Goal: Information Seeking & Learning: Learn about a topic

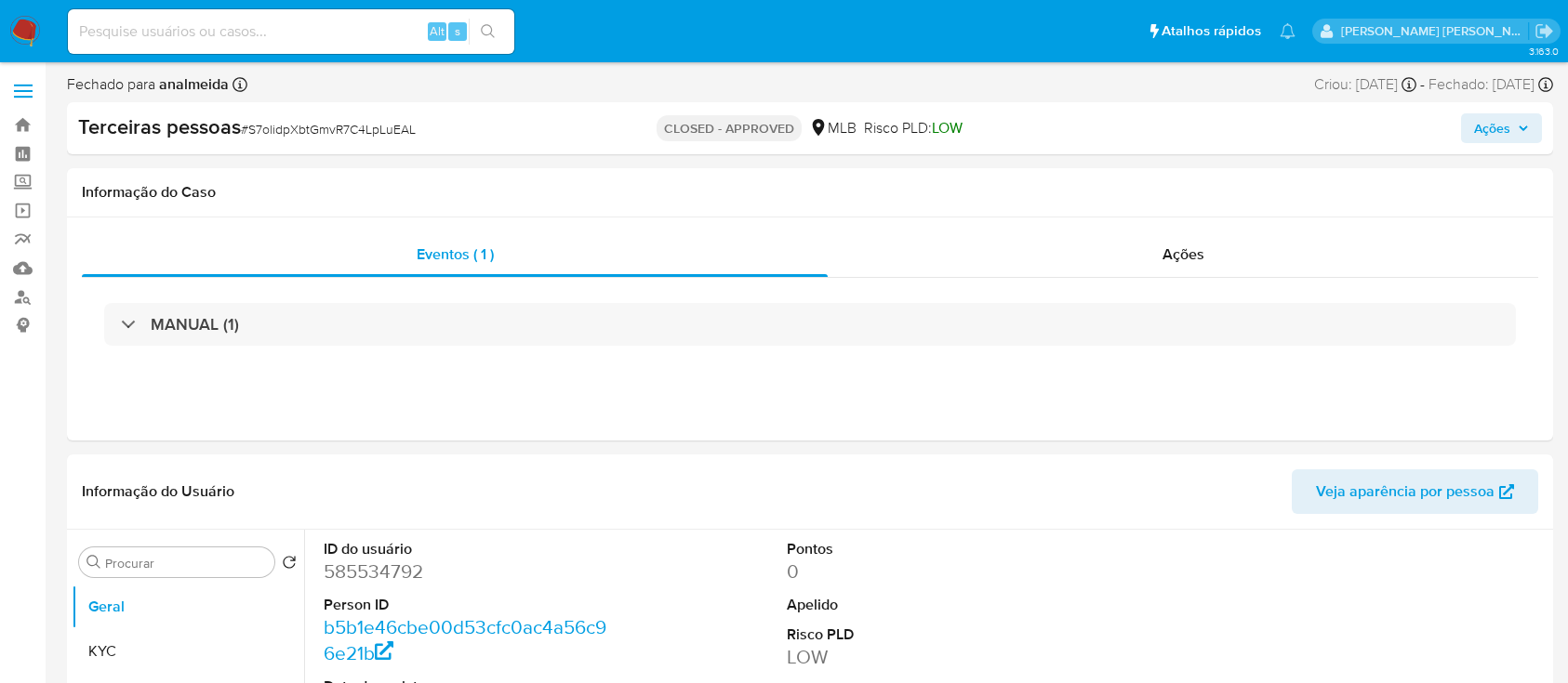
select select "10"
click at [41, 292] on link "Localizador de pessoas" at bounding box center [111, 297] width 221 height 29
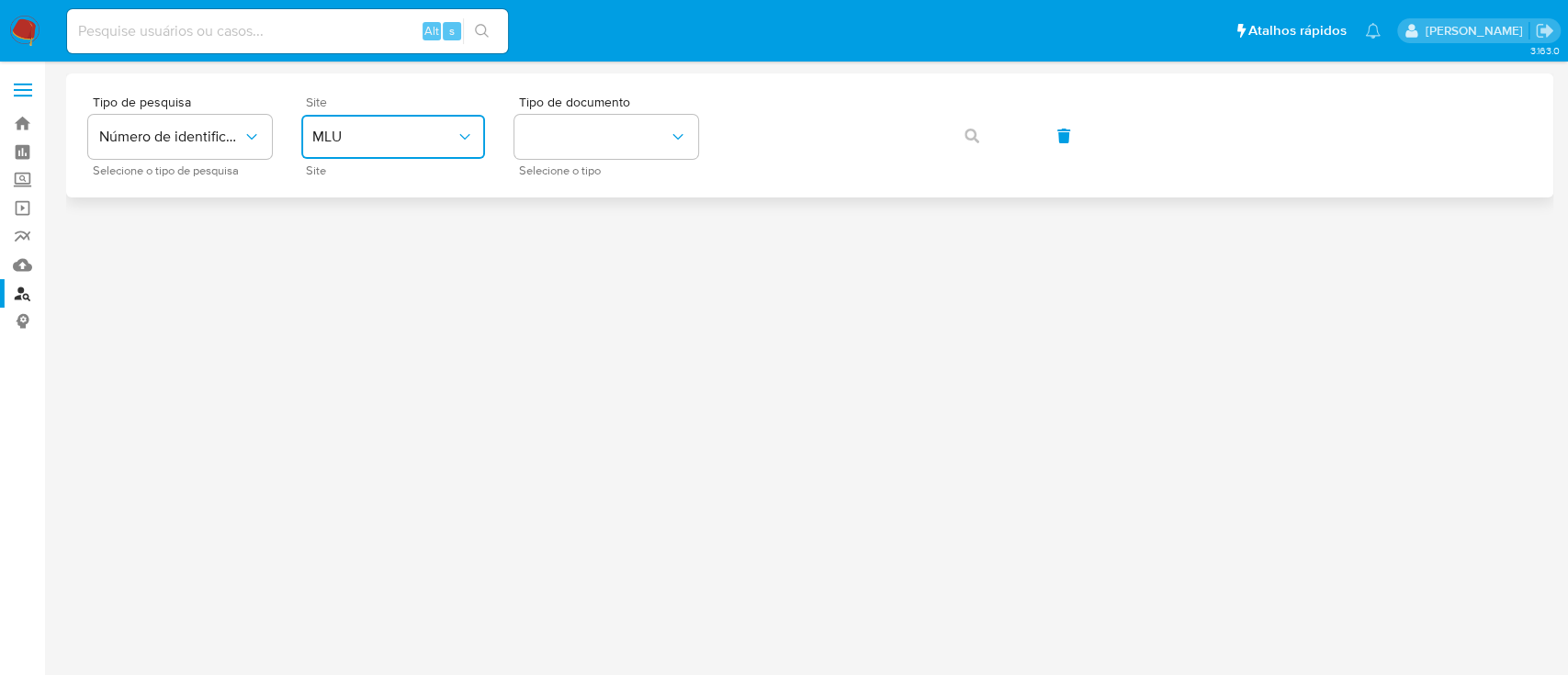
click at [457, 123] on button "MLU" at bounding box center [393, 137] width 184 height 44
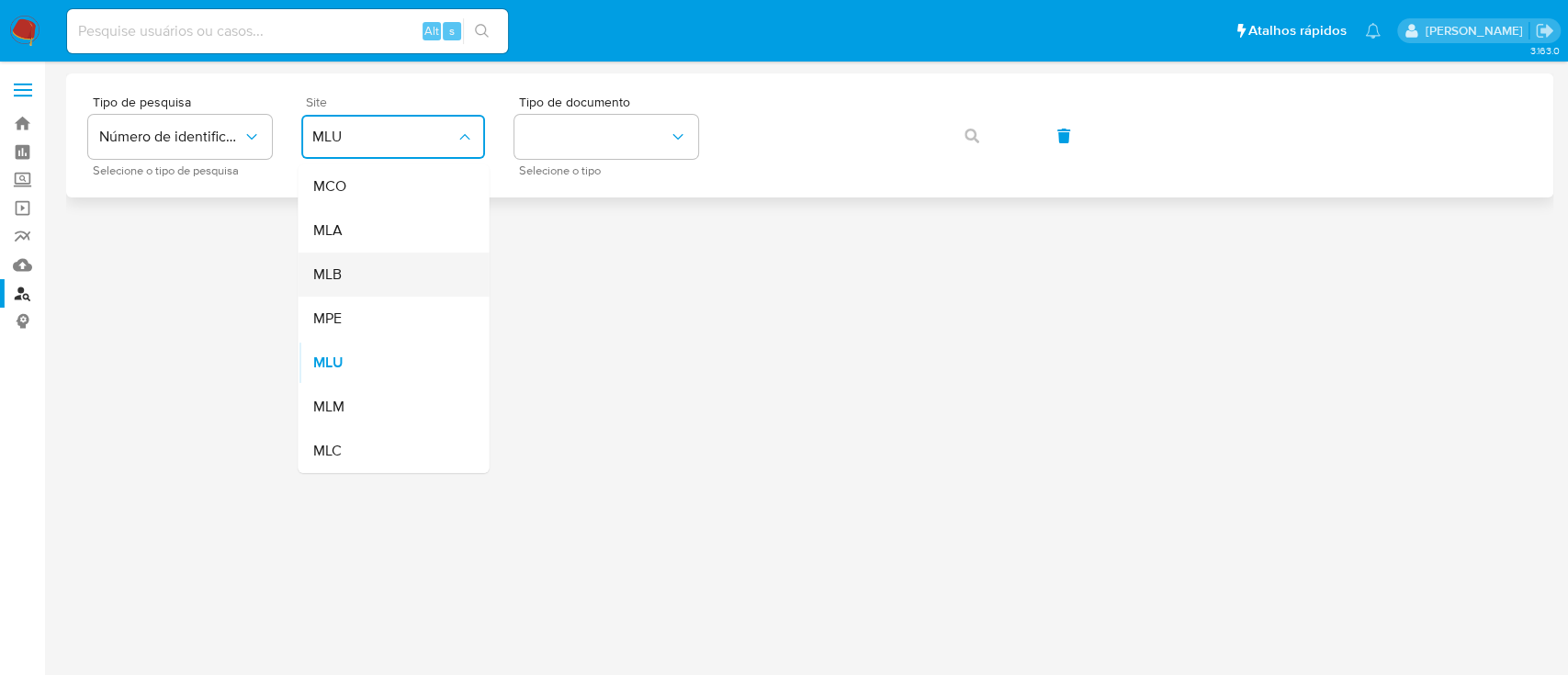
click at [370, 253] on div "MLB" at bounding box center [388, 274] width 151 height 44
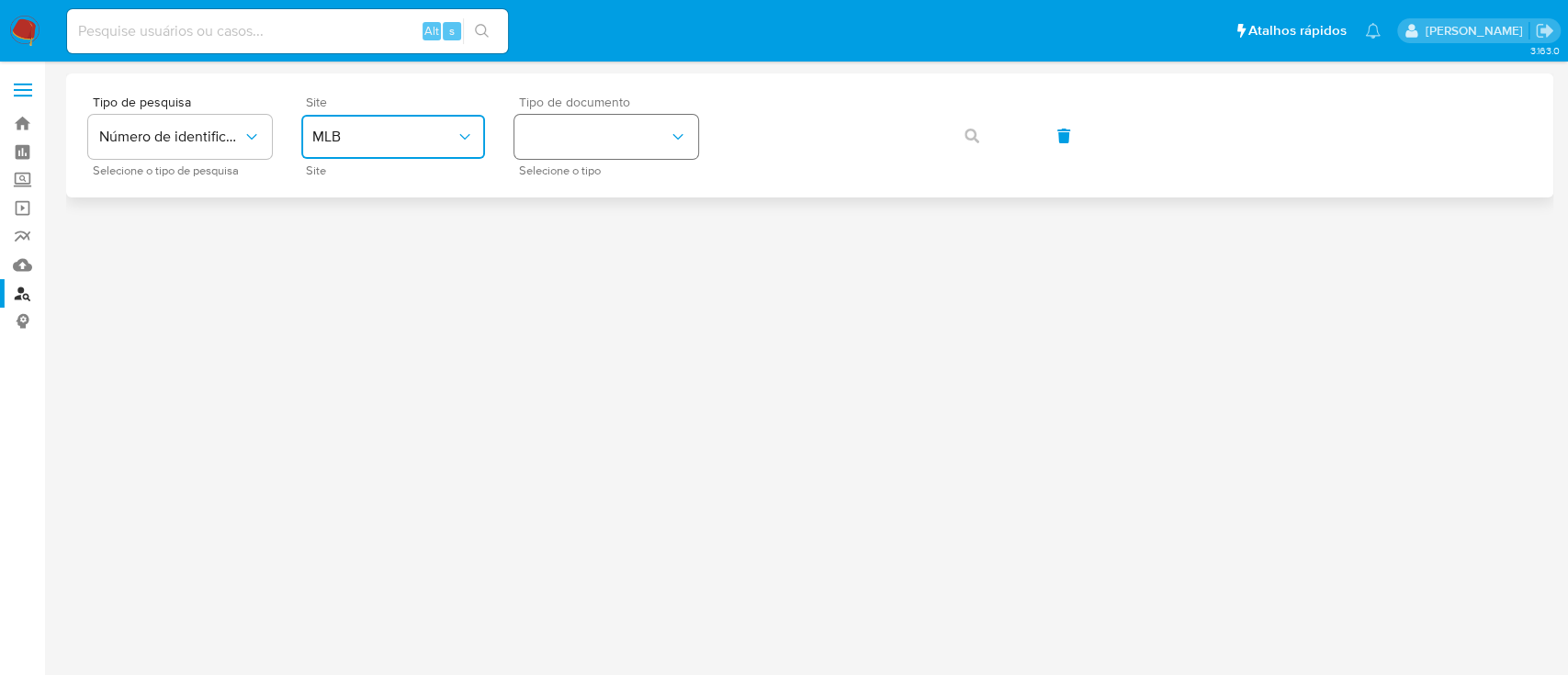
click at [632, 132] on button "identificationType" at bounding box center [606, 137] width 184 height 44
click at [586, 195] on div "CNPJ CNPJ" at bounding box center [601, 195] width 151 height 62
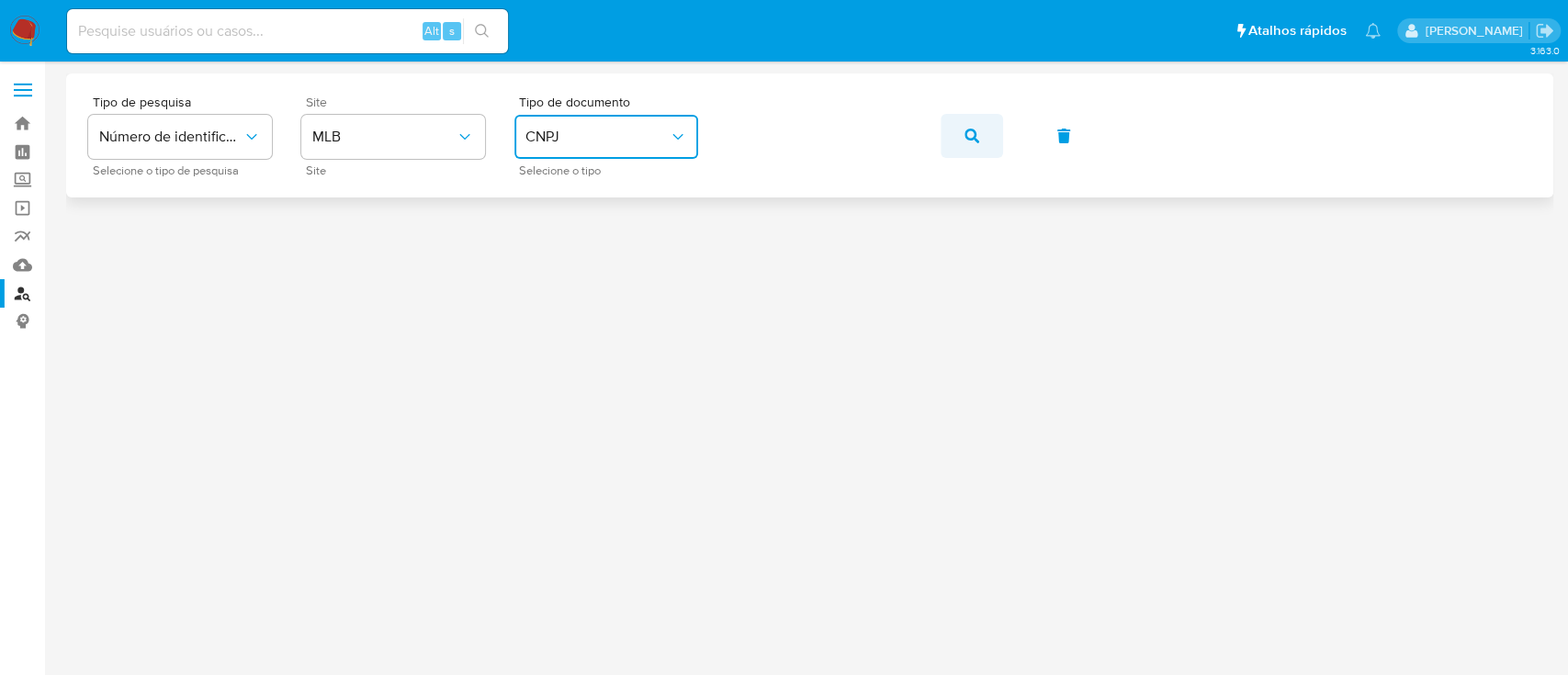
click at [957, 146] on button "button" at bounding box center [972, 136] width 62 height 44
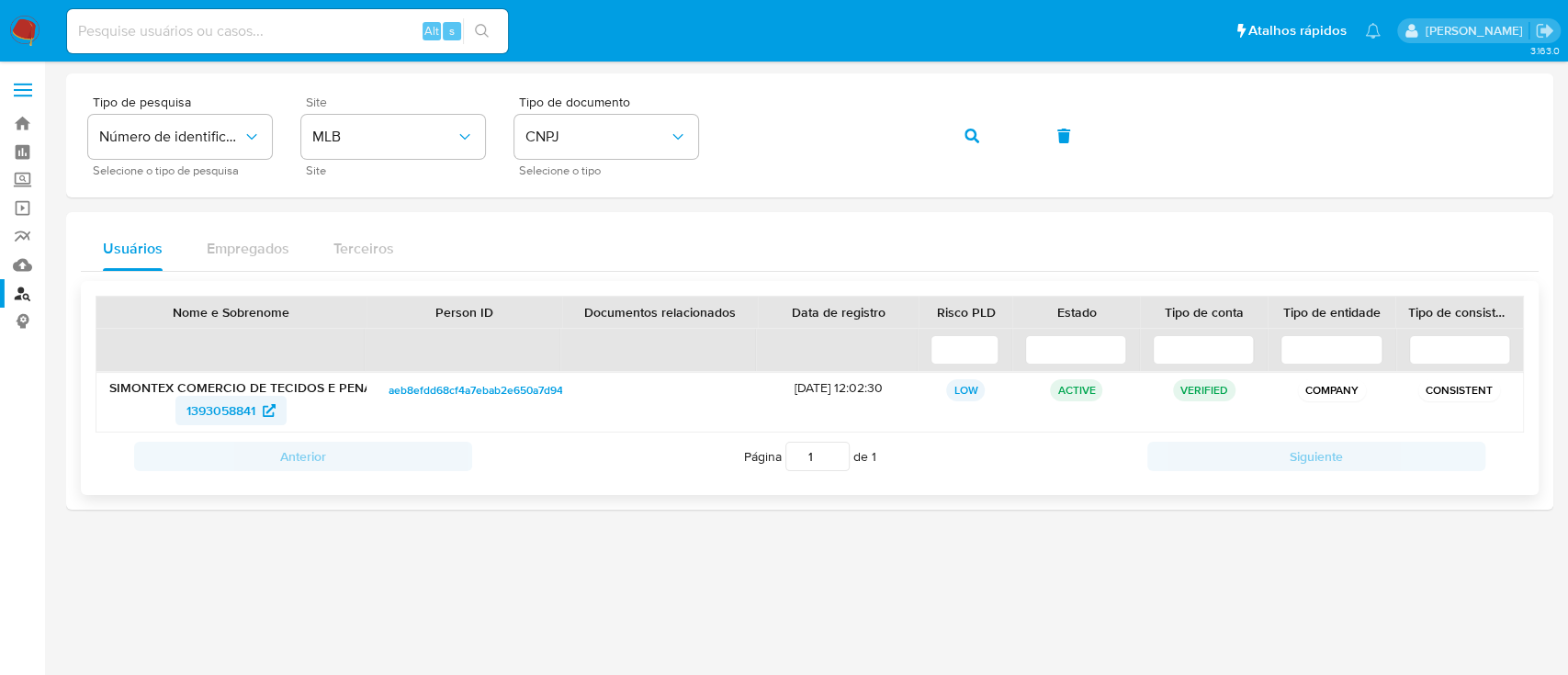
click at [197, 414] on span "1393058841" at bounding box center [221, 410] width 69 height 29
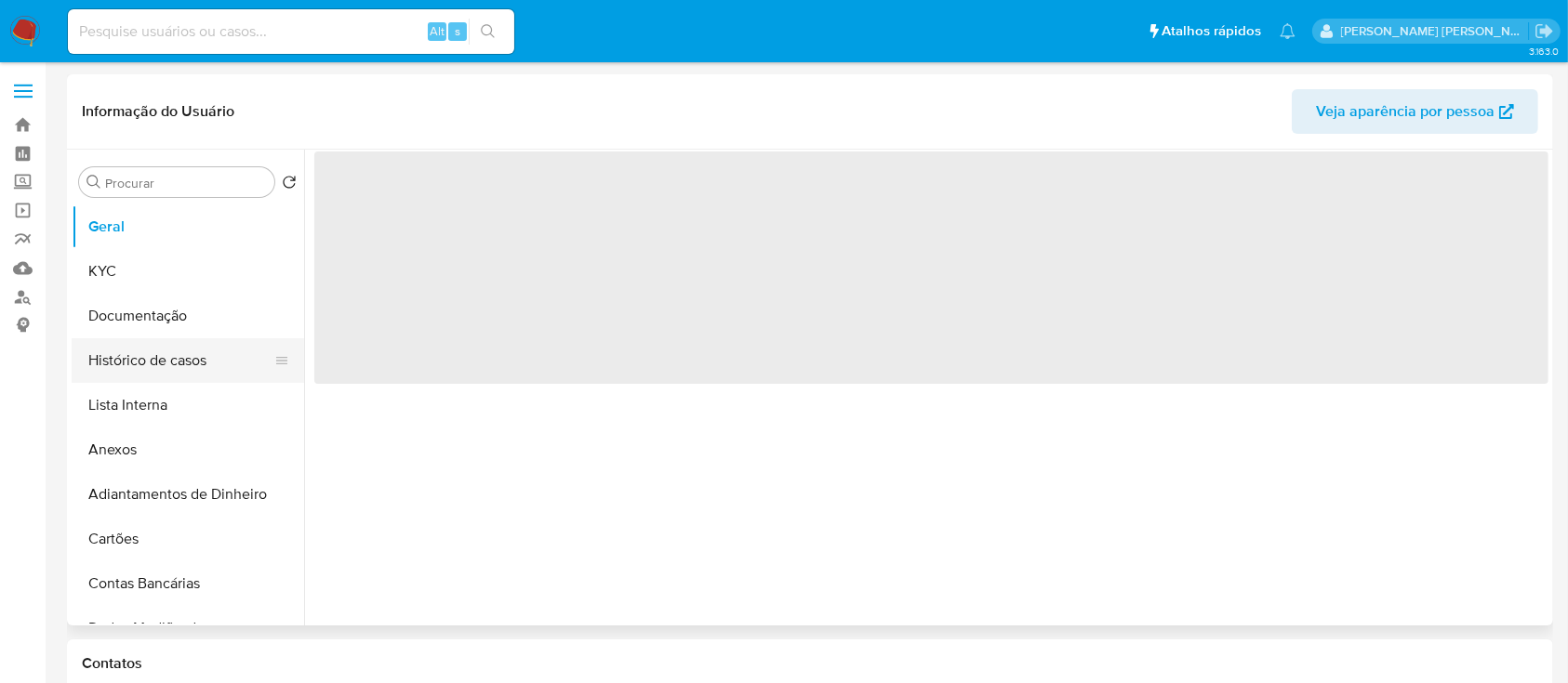
select select "10"
click at [172, 356] on button "Histórico de casos" at bounding box center [180, 361] width 218 height 45
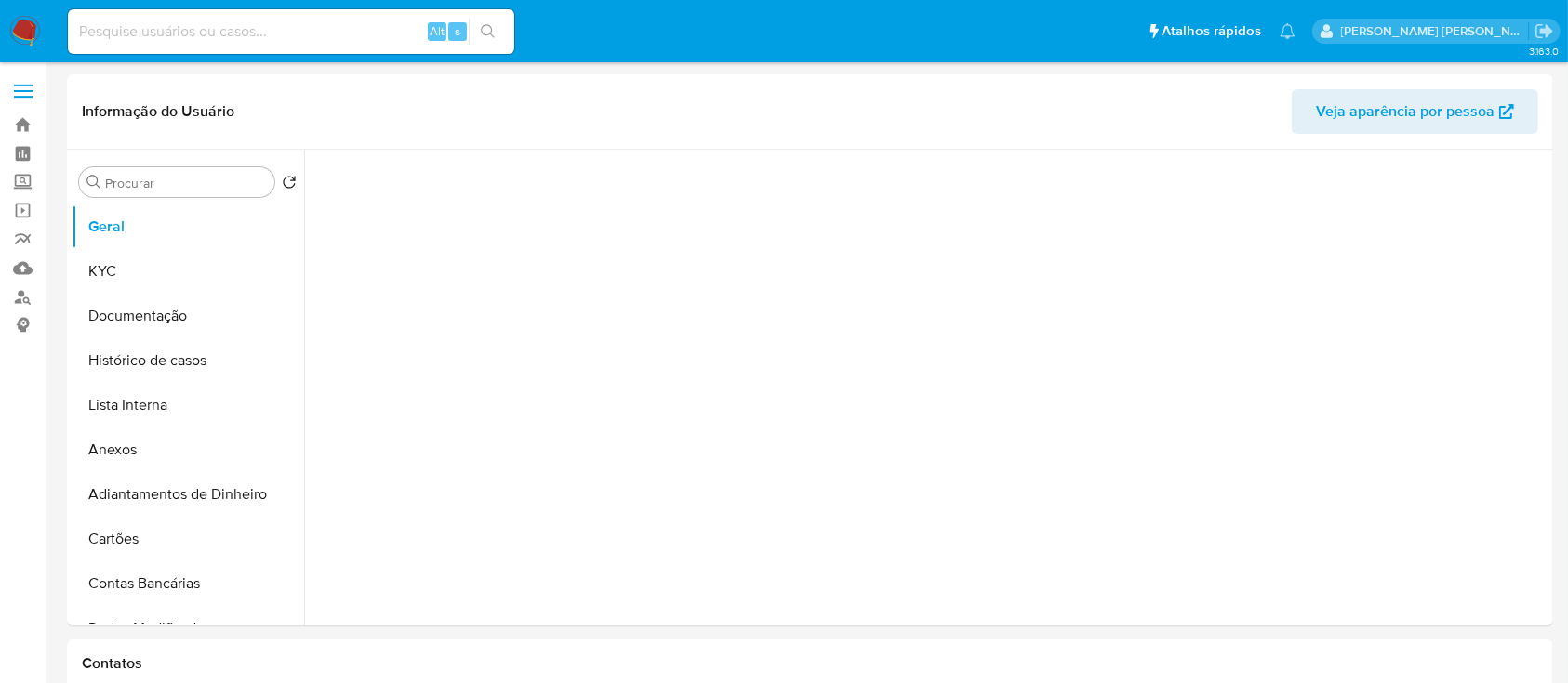
select select "10"
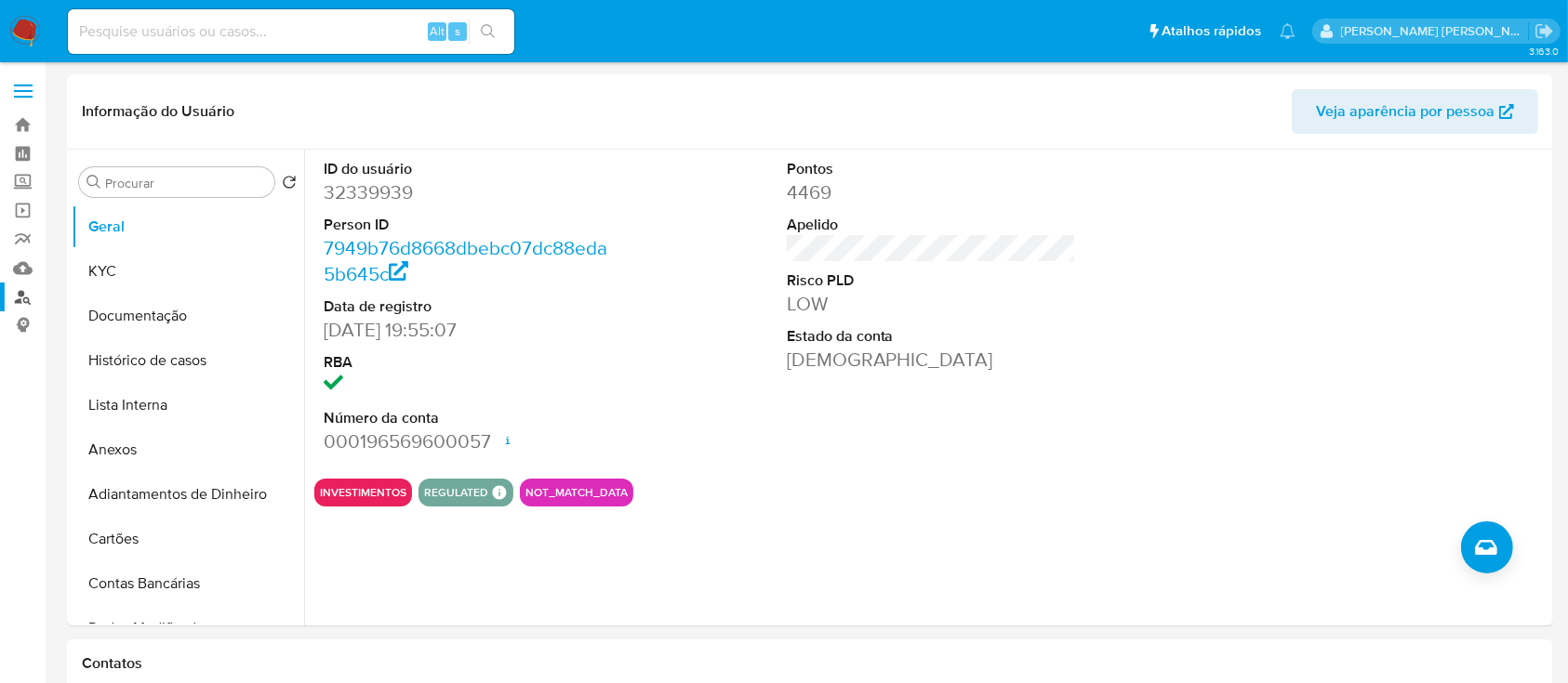
click at [30, 294] on link "Localizador de pessoas" at bounding box center [111, 297] width 221 height 29
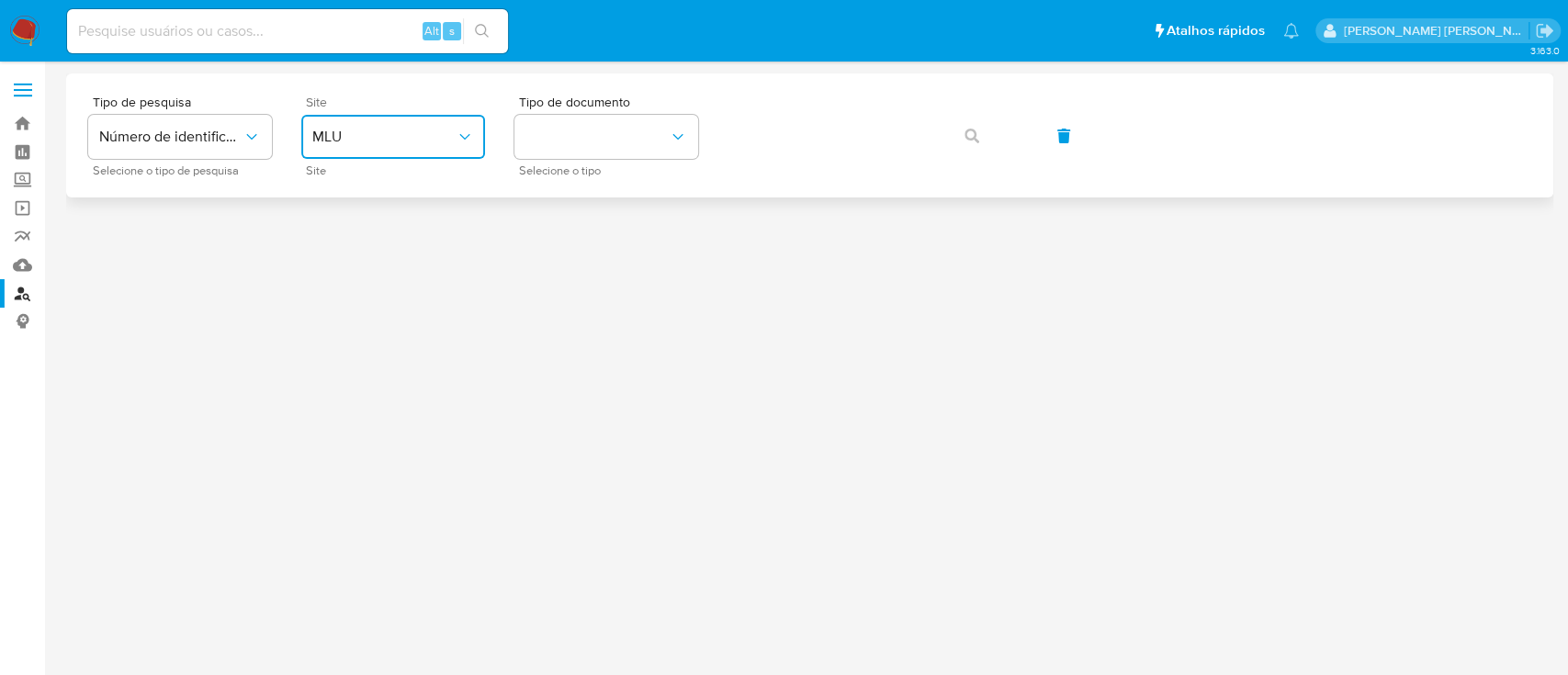
click at [357, 157] on button "MLU" at bounding box center [393, 137] width 184 height 44
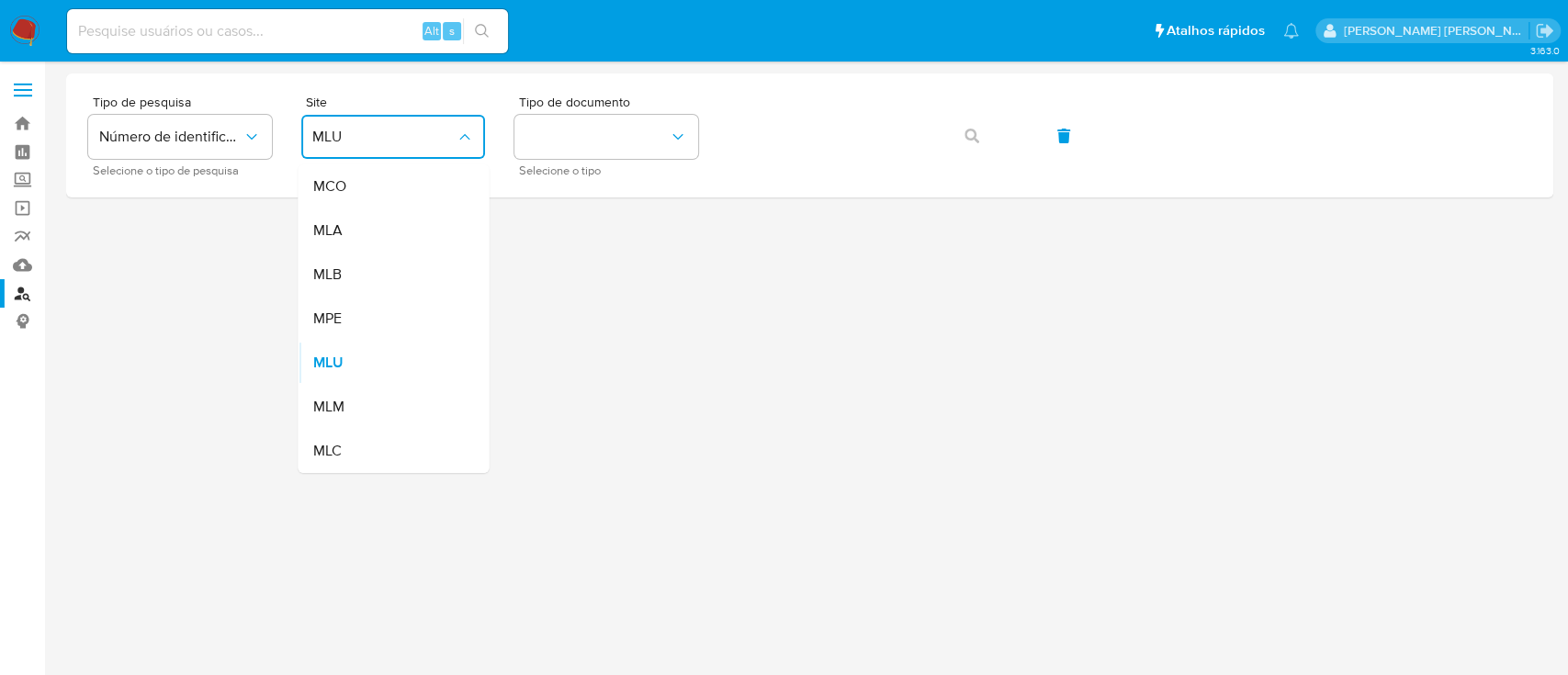
click at [314, 259] on div "MLB" at bounding box center [388, 274] width 151 height 44
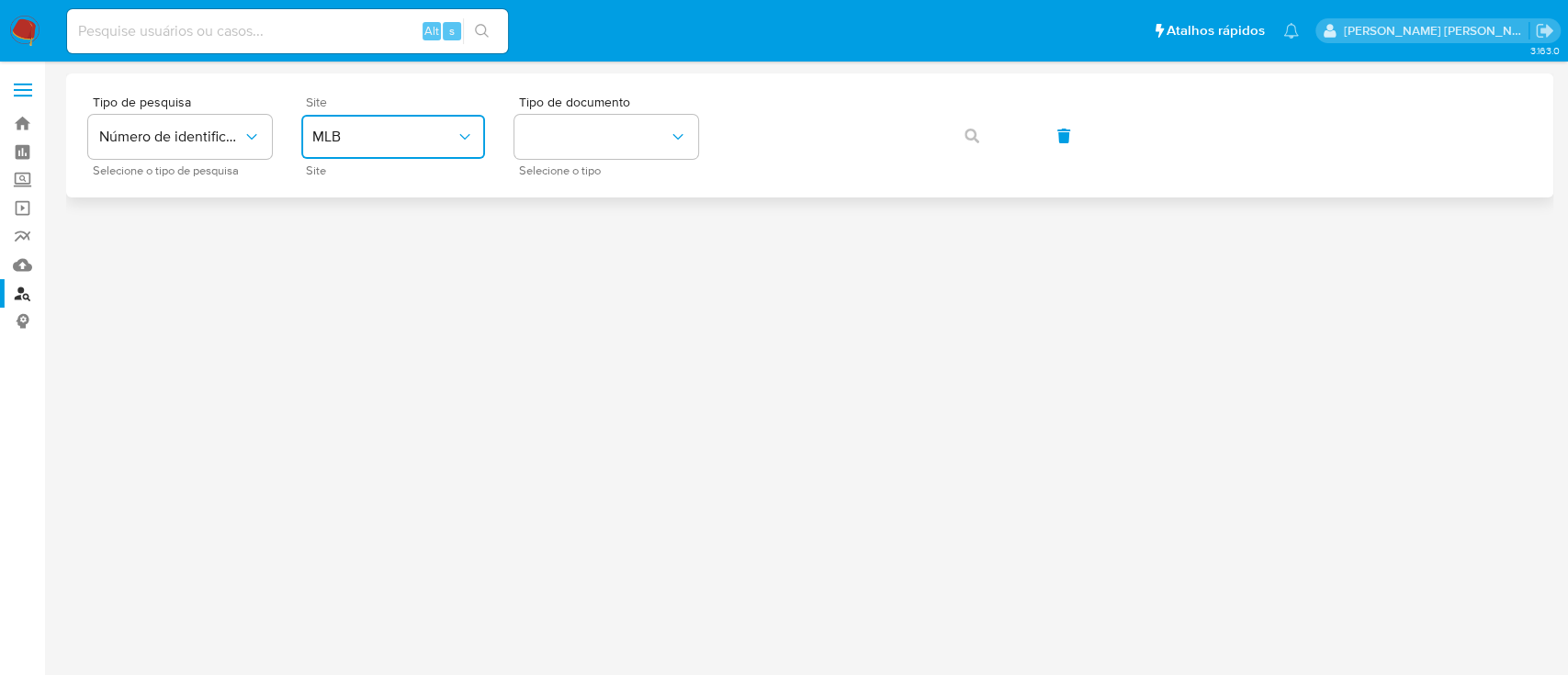
click at [404, 133] on span "MLB" at bounding box center [384, 136] width 143 height 18
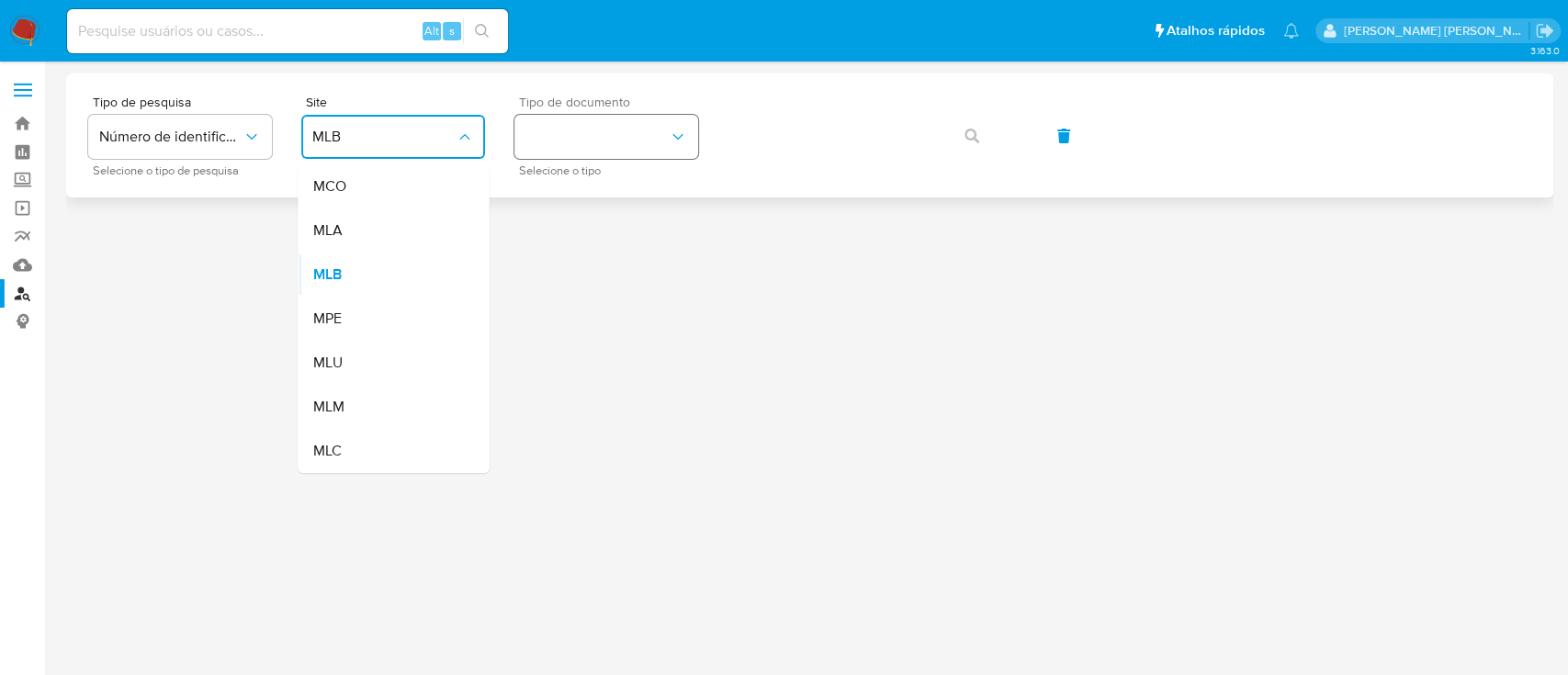
click at [679, 153] on button "identificationType" at bounding box center [606, 137] width 184 height 44
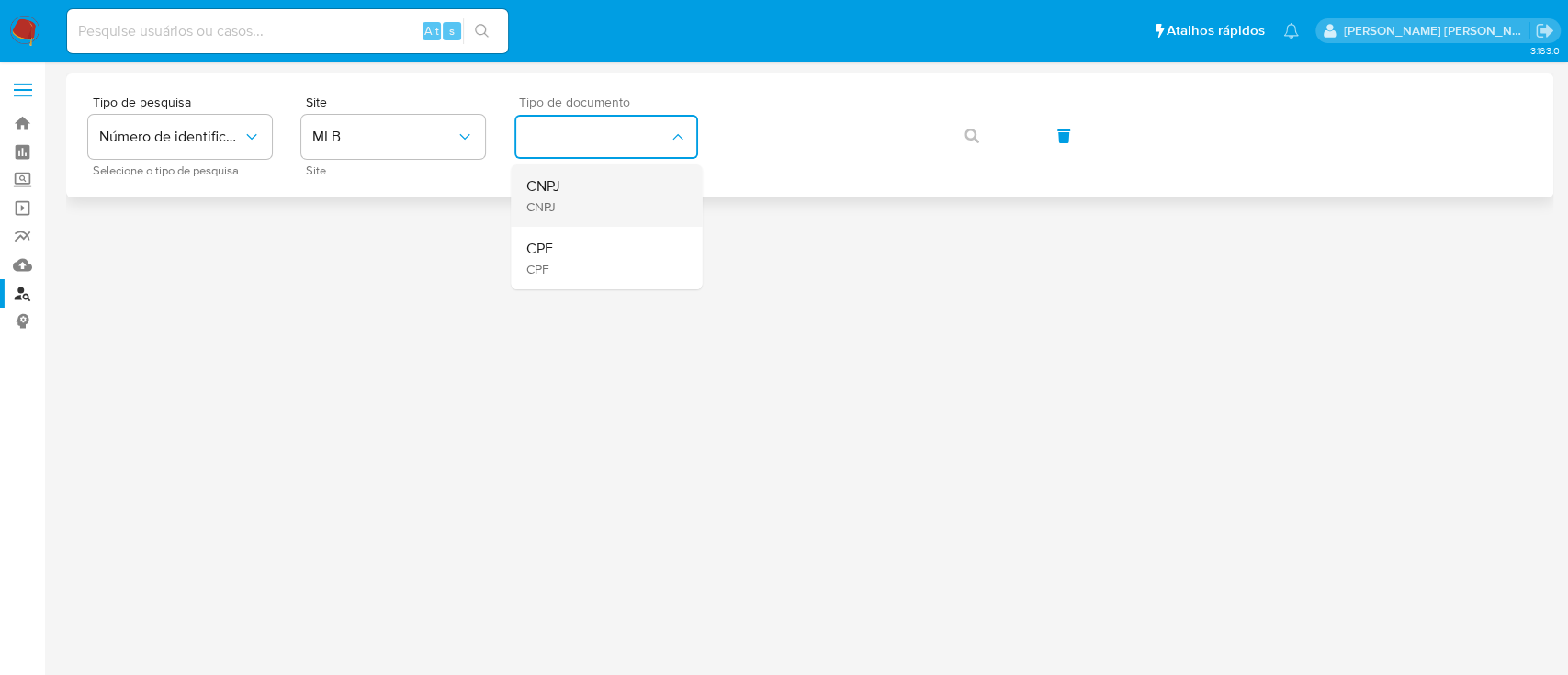
click at [611, 180] on div "CNPJ CNPJ" at bounding box center [601, 195] width 151 height 62
click at [960, 148] on button "button" at bounding box center [972, 136] width 62 height 44
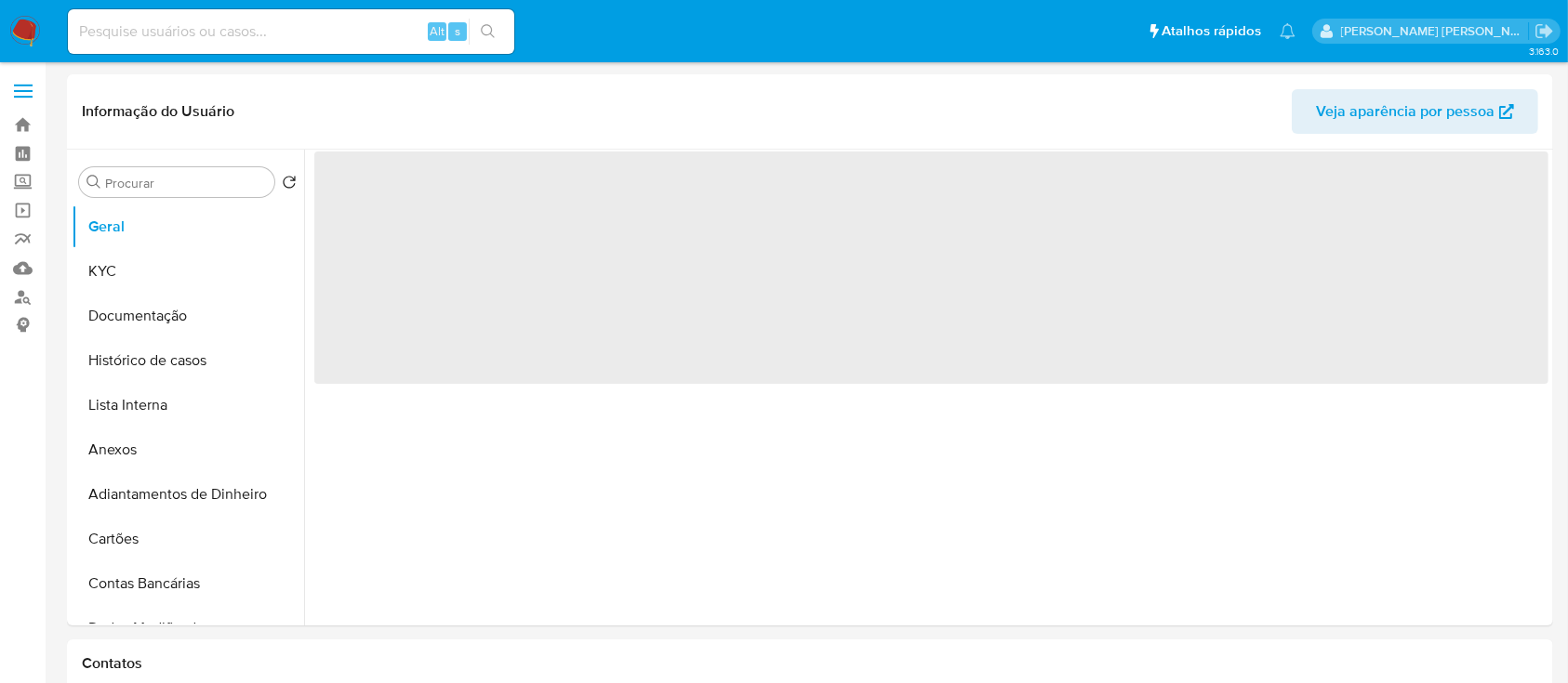
select select "10"
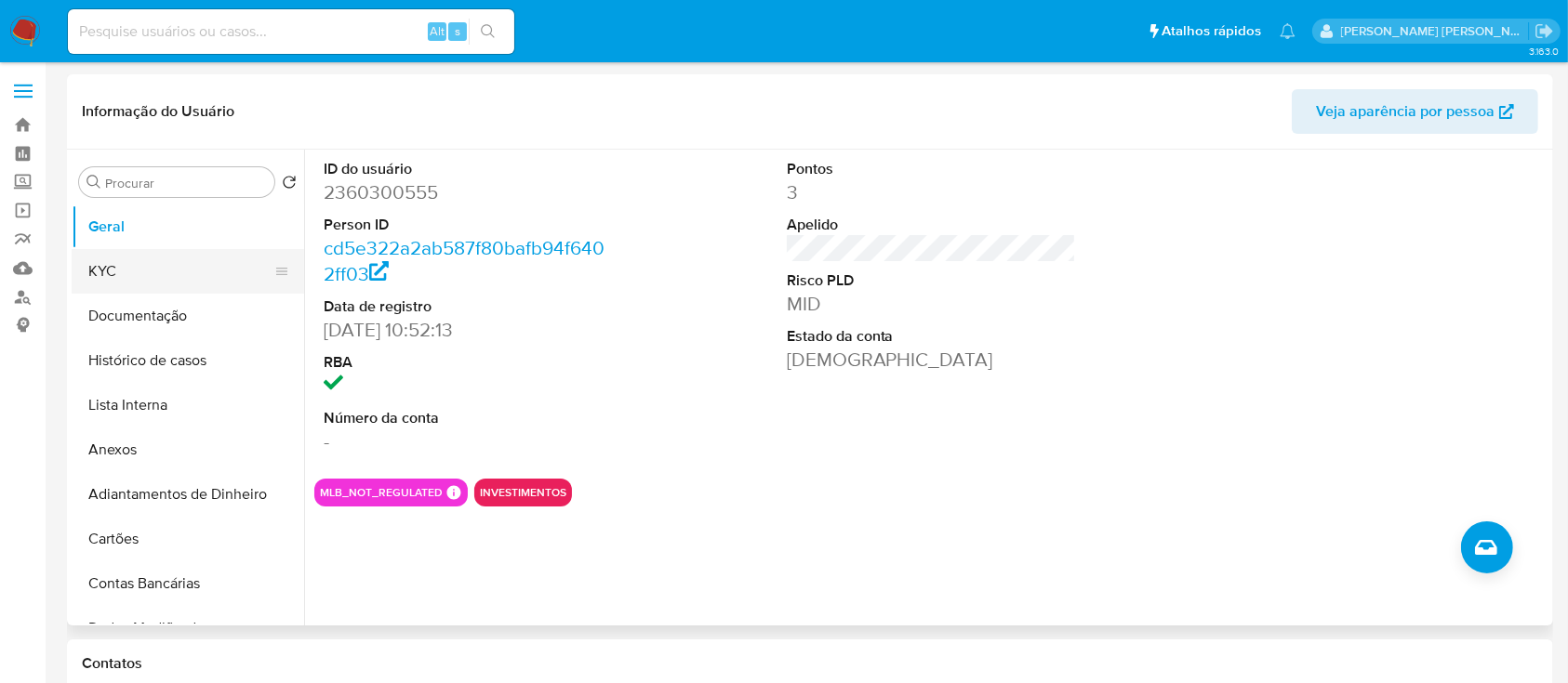
click at [130, 283] on button "KYC" at bounding box center [180, 271] width 218 height 45
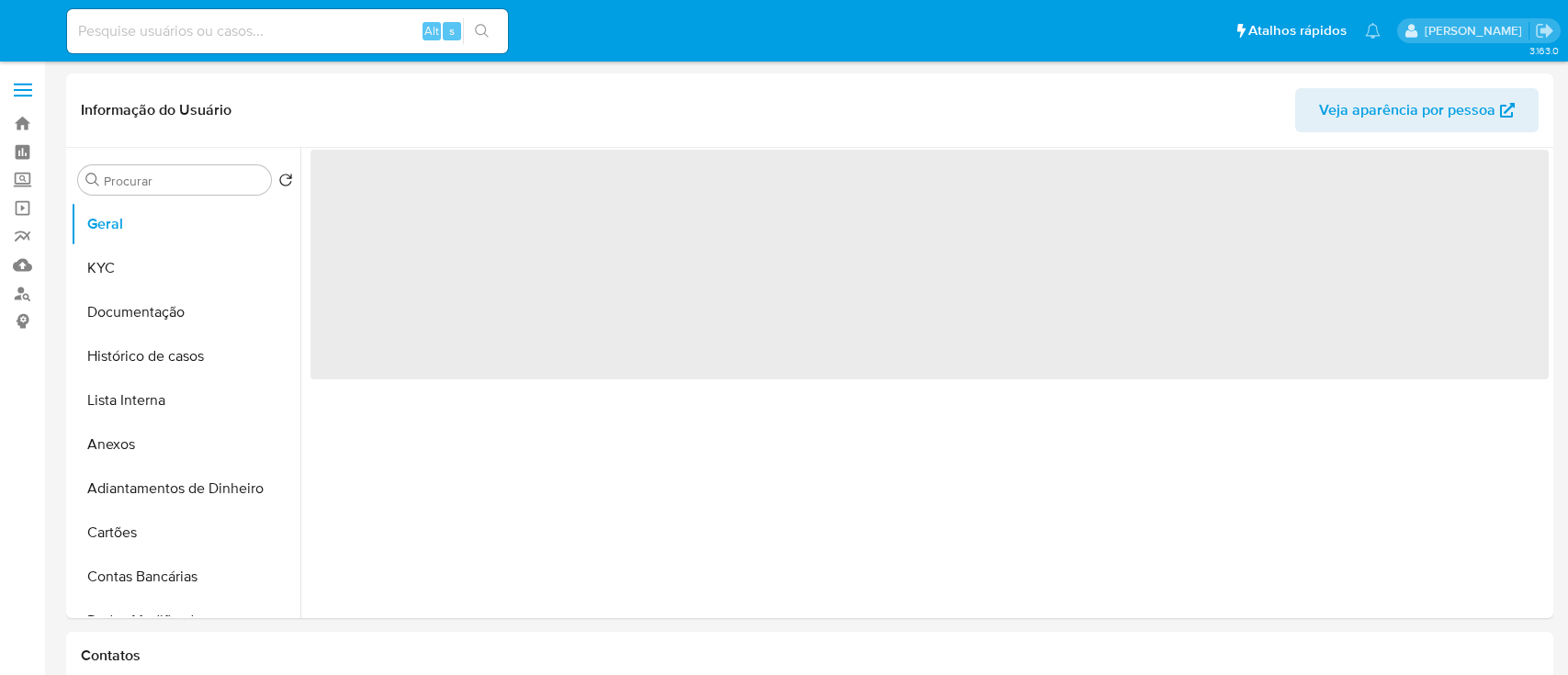
select select "10"
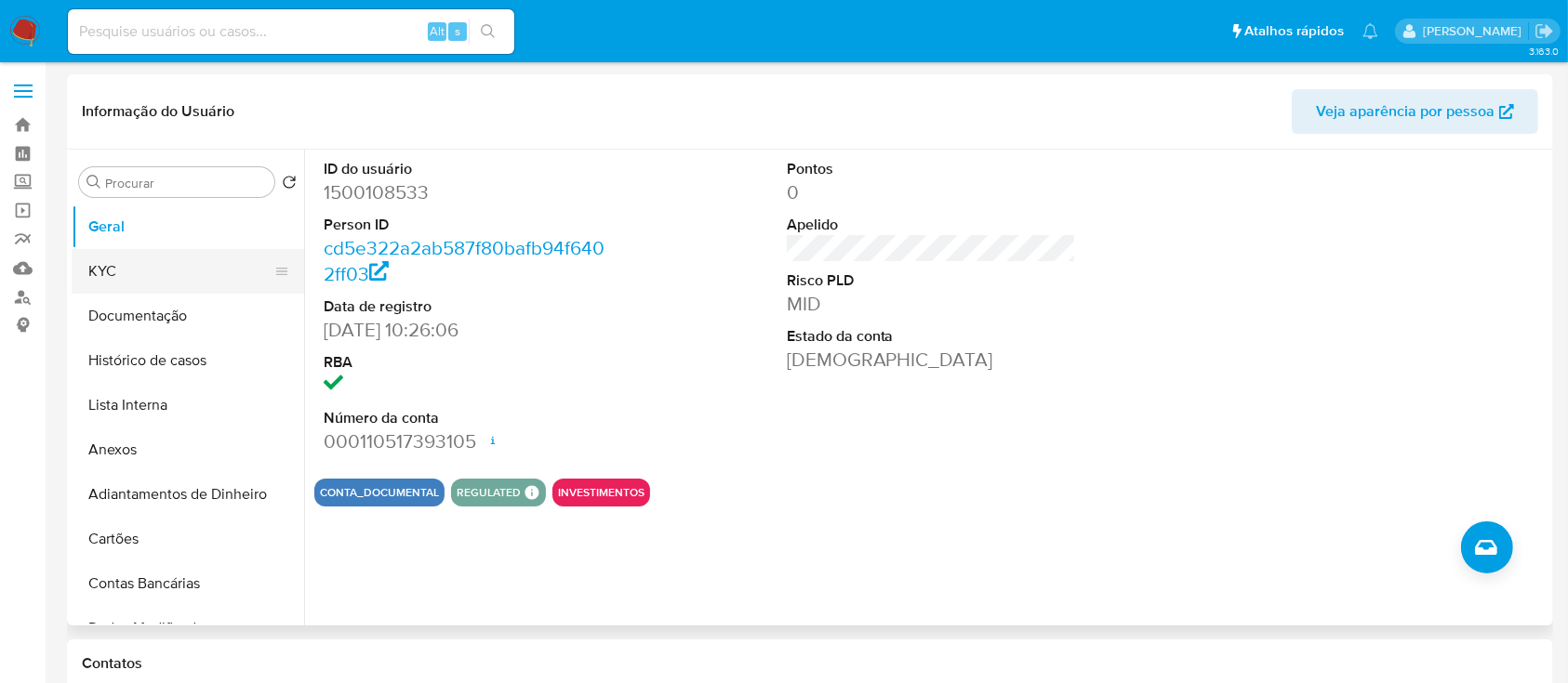
click at [132, 268] on button "KYC" at bounding box center [180, 271] width 218 height 45
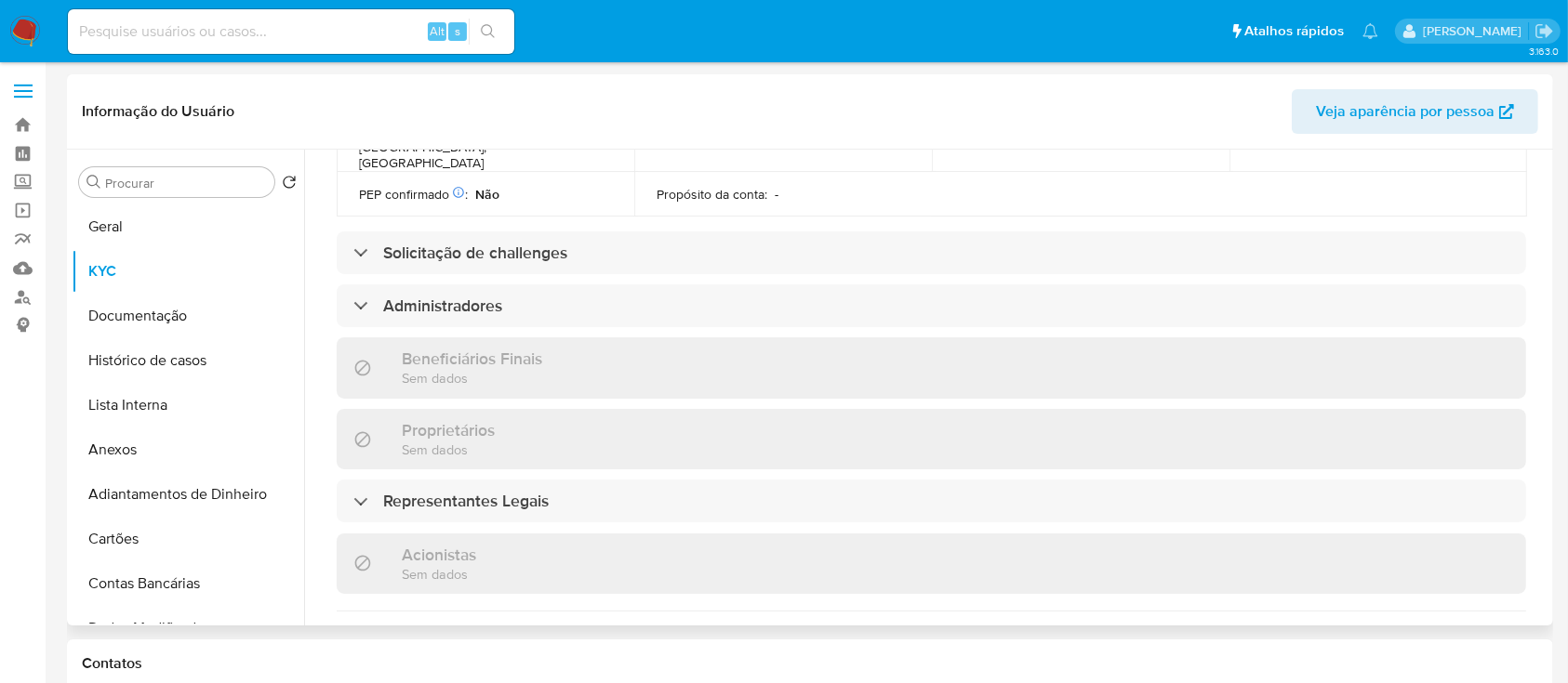
scroll to position [696, 0]
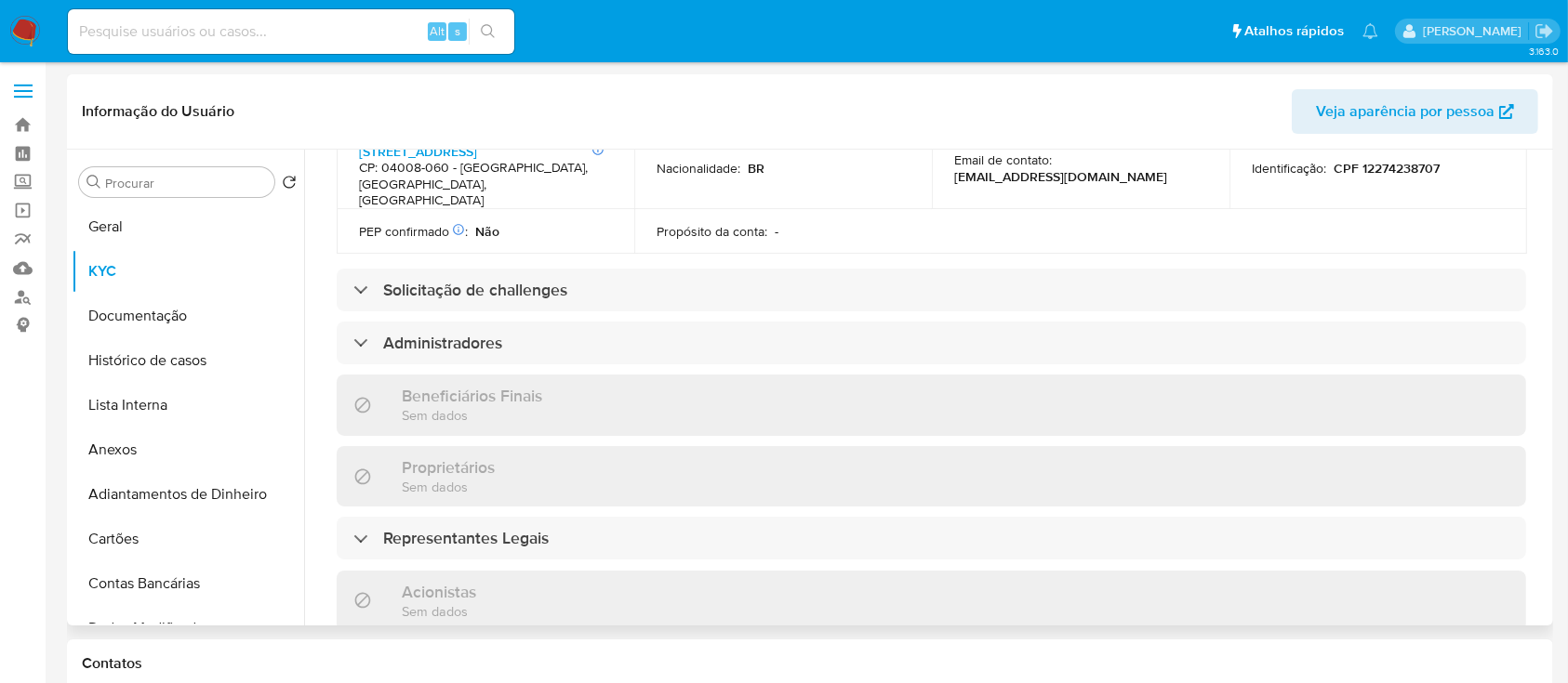
drag, startPoint x: 526, startPoint y: 490, endPoint x: 528, endPoint y: 479, distance: 11.2
click at [528, 479] on div "Informações da empresa ID do usuário : 1500108533 Nome do comércio : ROWA FITNE…" at bounding box center [931, 316] width 1189 height 1545
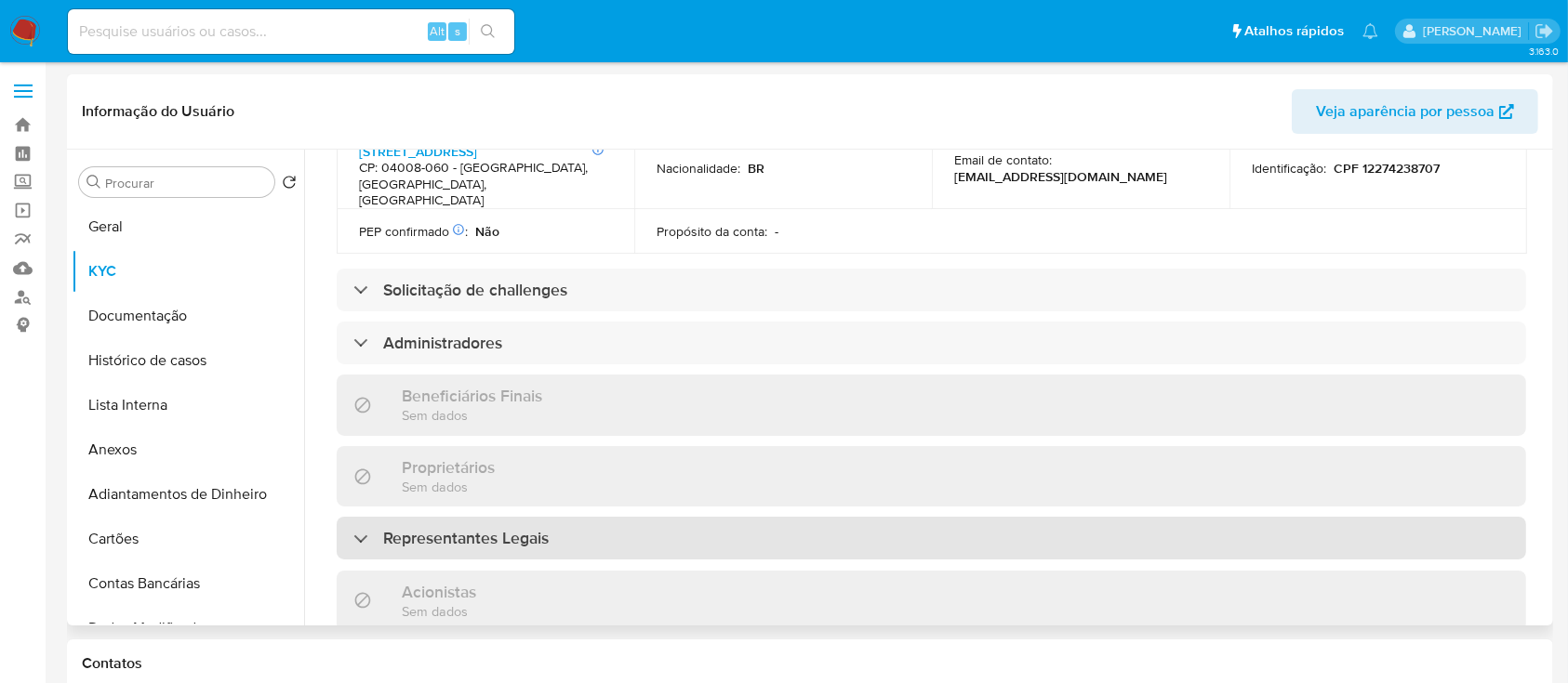
click at [867, 517] on div "Representantes Legais" at bounding box center [931, 538] width 1189 height 43
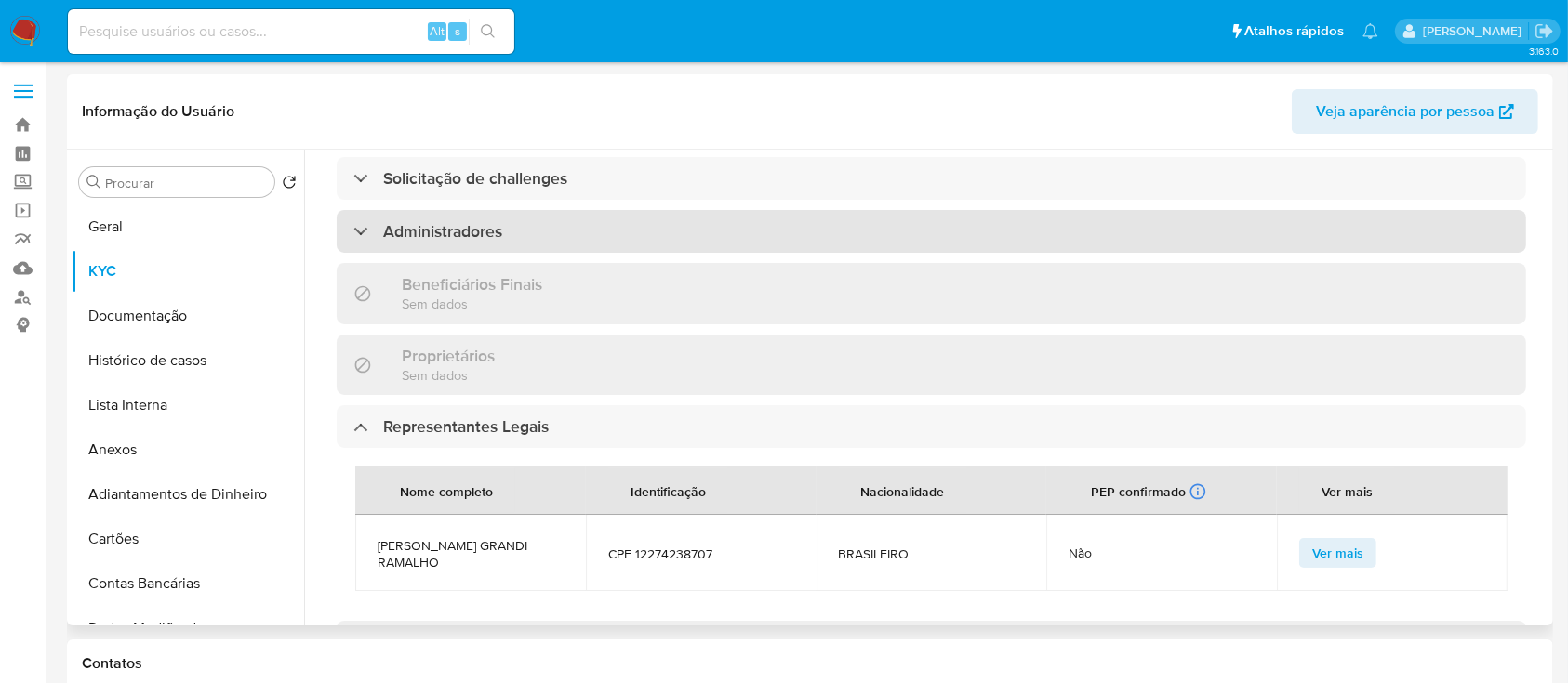
scroll to position [559, 0]
